Goal: Browse casually

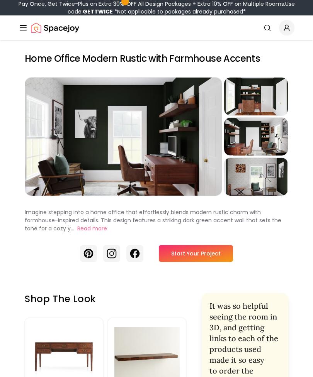
click at [259, 102] on div "Preview" at bounding box center [256, 97] width 64 height 38
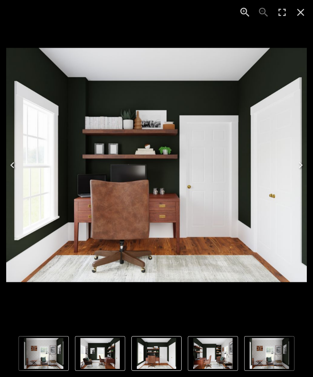
click at [299, 15] on icon "Close" at bounding box center [300, 12] width 12 height 12
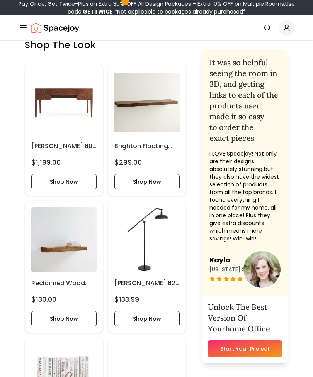
scroll to position [254, 0]
click at [64, 118] on img at bounding box center [63, 102] width 65 height 65
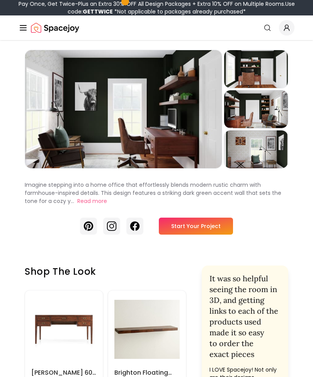
scroll to position [0, 0]
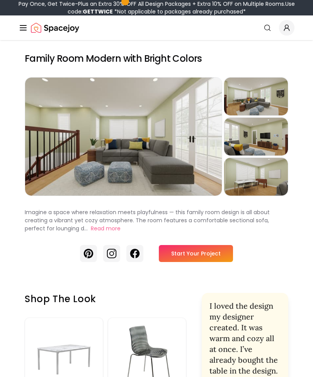
click at [254, 142] on div "Preview" at bounding box center [256, 137] width 64 height 38
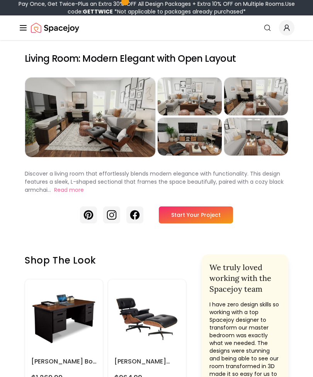
click at [256, 138] on div "Preview" at bounding box center [256, 137] width 64 height 38
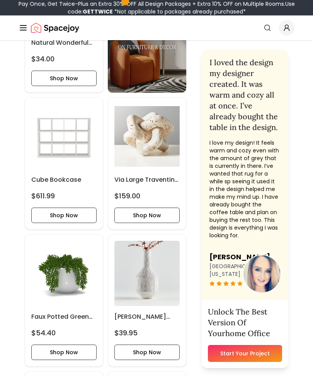
scroll to position [1453, 0]
